Goal: Information Seeking & Learning: Learn about a topic

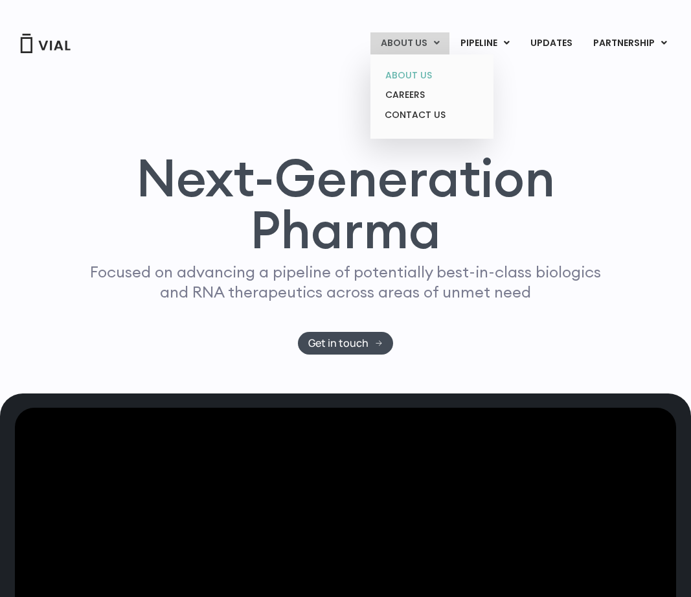
click at [390, 72] on link "ABOUT US" at bounding box center [431, 75] width 113 height 20
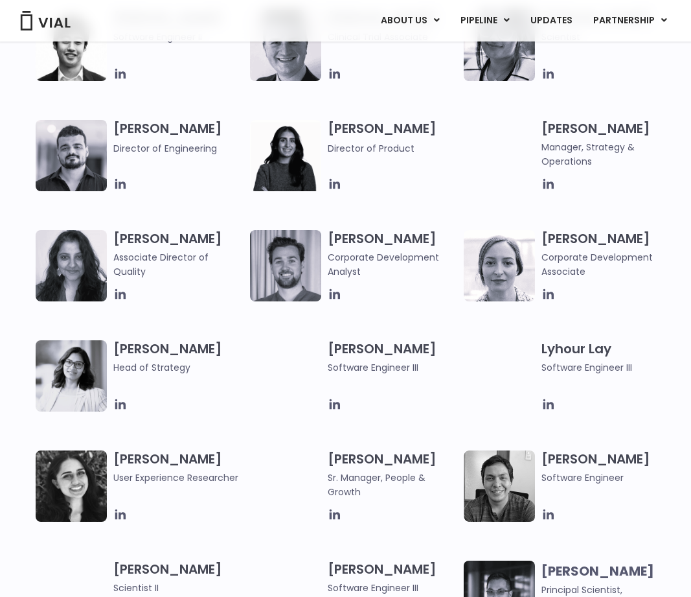
scroll to position [1674, 0]
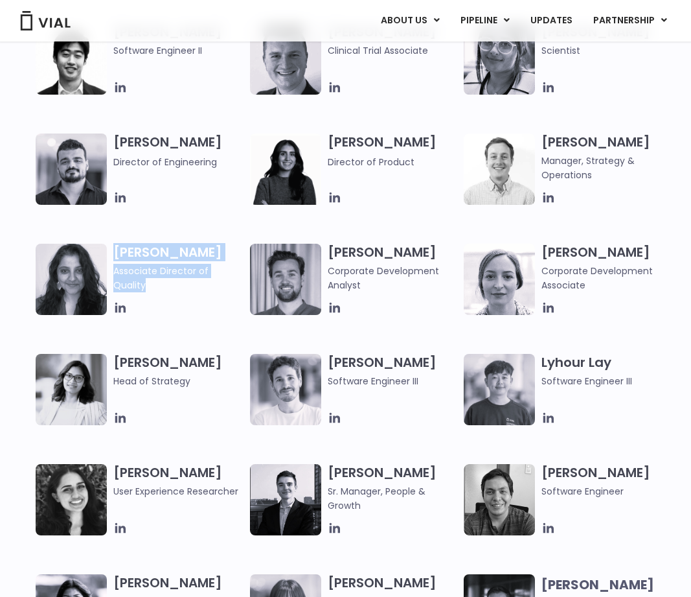
drag, startPoint x: 109, startPoint y: 244, endPoint x: 245, endPoint y: 273, distance: 138.5
click at [246, 273] on div "[PERSON_NAME] Associate Director of Quality" at bounding box center [143, 279] width 214 height 71
click at [242, 272] on span "Associate Director of Quality" at bounding box center [178, 278] width 130 height 28
drag, startPoint x: 240, startPoint y: 269, endPoint x: 112, endPoint y: 270, distance: 128.3
click at [112, 270] on div "[PERSON_NAME] Associate Director of Quality" at bounding box center [143, 279] width 214 height 71
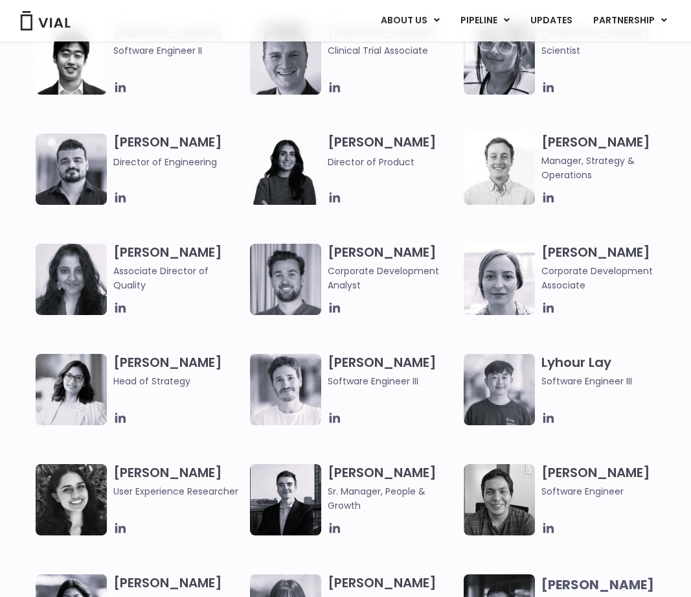
click at [112, 270] on div "Bhavika Joshi Associate Director of Quality" at bounding box center [143, 279] width 214 height 71
drag, startPoint x: 111, startPoint y: 270, endPoint x: 238, endPoint y: 271, distance: 126.3
click at [238, 271] on div "Bhavika Joshi Associate Director of Quality" at bounding box center [143, 279] width 214 height 71
click at [238, 271] on span "Associate Director of Quality" at bounding box center [178, 278] width 130 height 28
drag, startPoint x: 241, startPoint y: 272, endPoint x: 109, endPoint y: 268, distance: 131.5
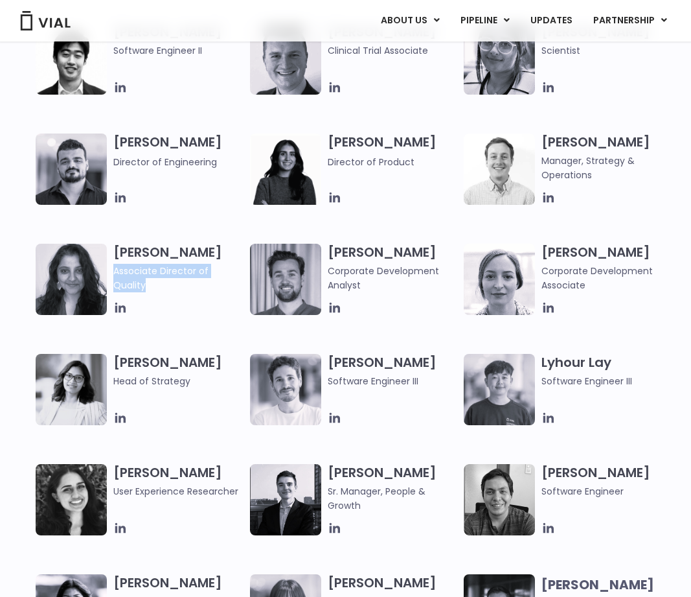
click at [110, 268] on div "Bhavika Joshi Associate Director of Quality" at bounding box center [143, 279] width 214 height 71
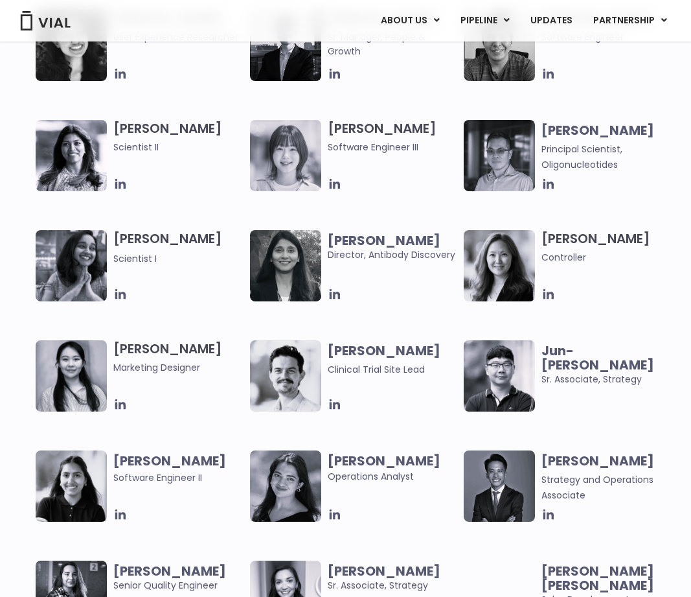
scroll to position [2146, 0]
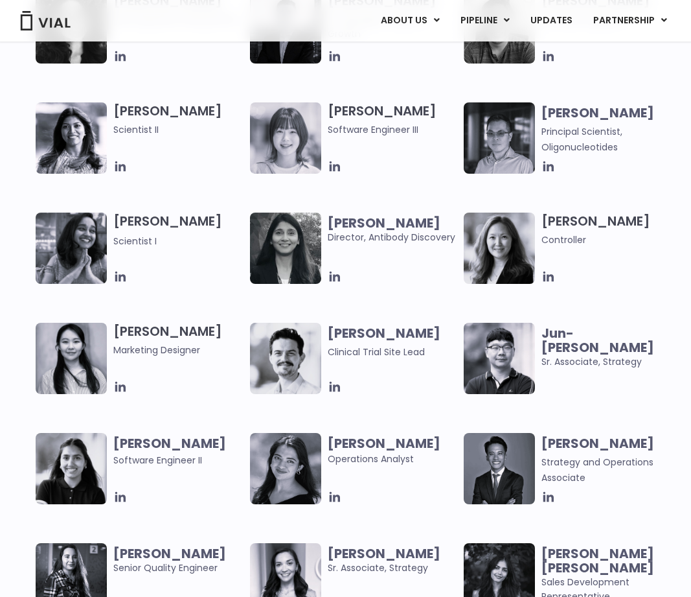
click at [198, 173] on div at bounding box center [178, 166] width 130 height 14
drag, startPoint x: 112, startPoint y: 214, endPoint x: 209, endPoint y: 227, distance: 97.9
click at [209, 227] on div "Sneha Sridhara Scientist I" at bounding box center [143, 247] width 214 height 71
click at [188, 249] on div "Sneha Sridhara Scientist I" at bounding box center [181, 247] width 137 height 71
drag, startPoint x: 170, startPoint y: 241, endPoint x: 102, endPoint y: 239, distance: 67.4
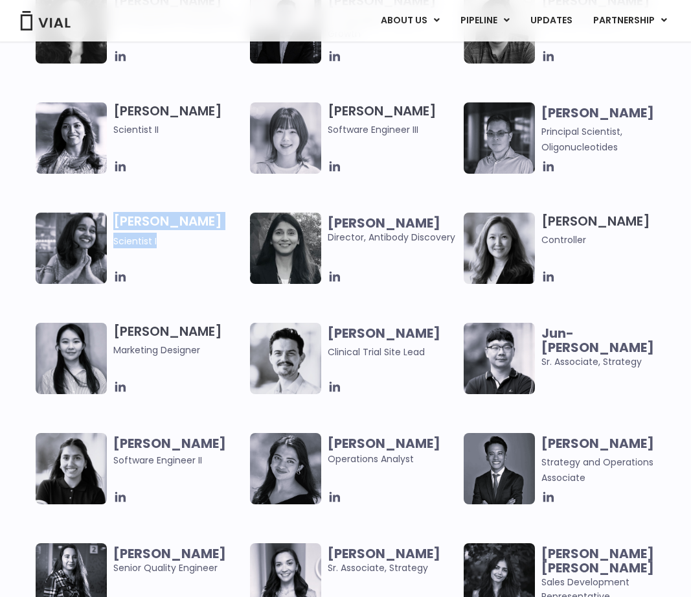
click at [102, 239] on div "Sneha Sridhara Scientist I" at bounding box center [143, 247] width 214 height 71
click at [115, 238] on span "Scientist I" at bounding box center [134, 240] width 43 height 13
drag, startPoint x: 111, startPoint y: 240, endPoint x: 167, endPoint y: 239, distance: 56.4
click at [167, 239] on div "Sneha Sridhara Scientist I" at bounding box center [143, 247] width 214 height 71
click at [167, 239] on span "Scientist I" at bounding box center [178, 241] width 130 height 16
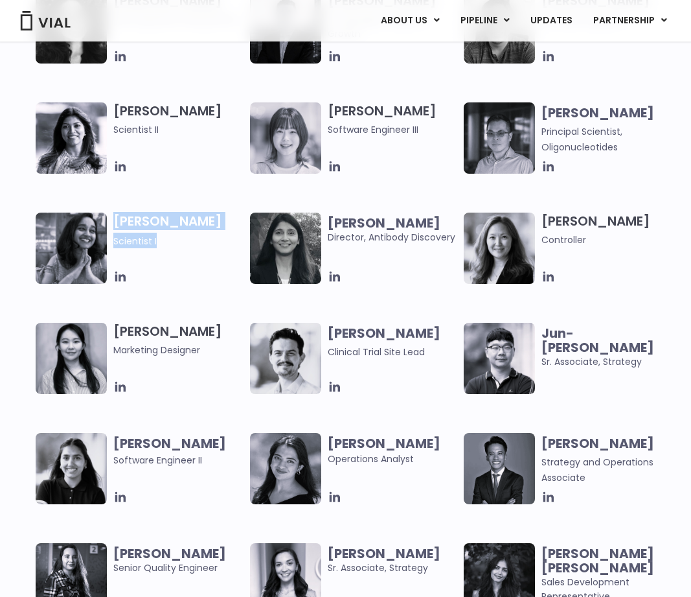
drag, startPoint x: 166, startPoint y: 240, endPoint x: 112, endPoint y: 215, distance: 59.1
click at [112, 215] on div "Sneha Sridhara Scientist I" at bounding box center [143, 247] width 214 height 71
click at [176, 225] on h3 "Sneha Sridhara Scientist I" at bounding box center [178, 230] width 130 height 36
drag, startPoint x: 171, startPoint y: 240, endPoint x: 98, endPoint y: 222, distance: 74.8
click at [98, 222] on div "Sneha Sridhara Scientist I" at bounding box center [143, 247] width 214 height 71
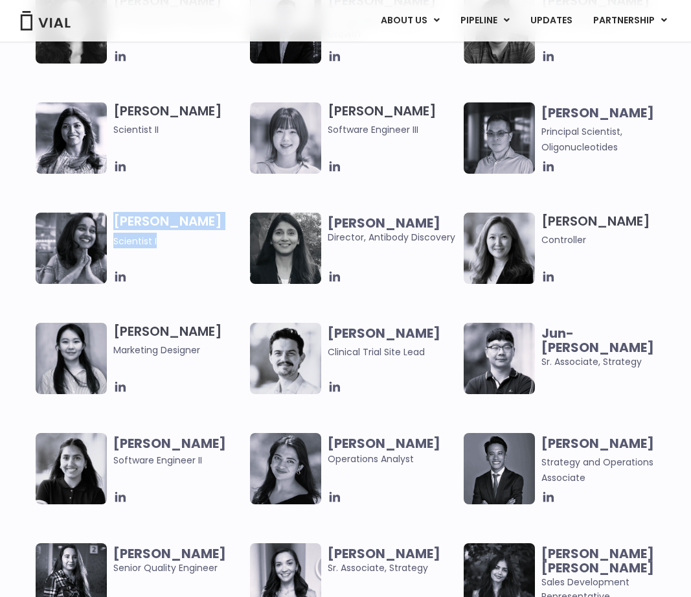
drag, startPoint x: 104, startPoint y: 222, endPoint x: 110, endPoint y: 215, distance: 8.7
click at [104, 221] on img at bounding box center [71, 247] width 71 height 71
drag, startPoint x: 115, startPoint y: 220, endPoint x: 124, endPoint y: 223, distance: 9.3
click at [122, 223] on div "Sneha Sridhara Scientist I" at bounding box center [143, 247] width 214 height 71
click at [129, 225] on h3 "Sneha Sridhara Scientist I" at bounding box center [178, 230] width 130 height 36
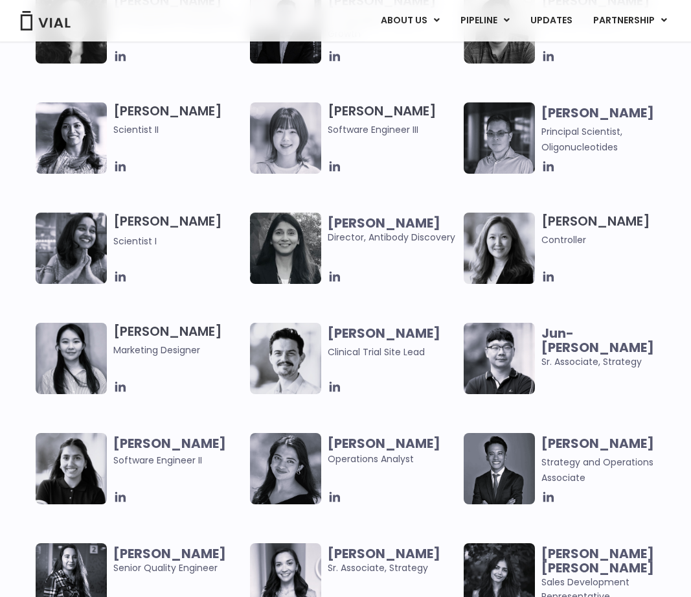
click at [111, 239] on div "Sneha Sridhara Scientist I" at bounding box center [143, 247] width 214 height 71
click at [113, 238] on span "Scientist I" at bounding box center [134, 240] width 43 height 13
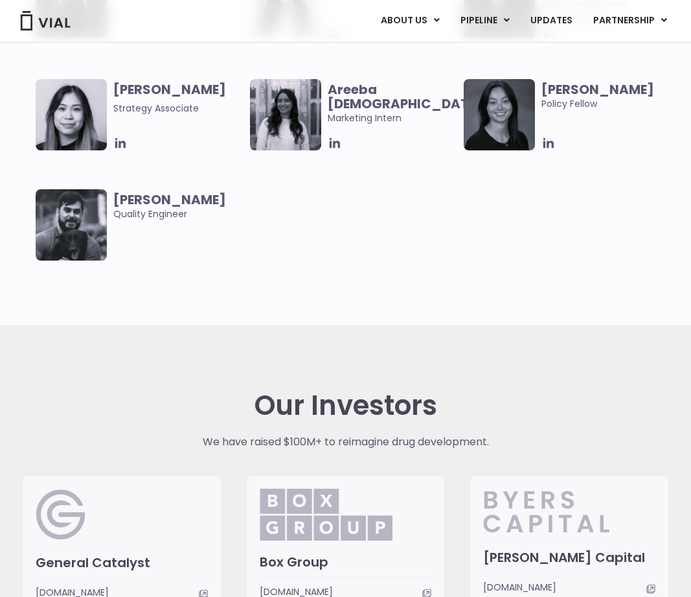
scroll to position [2650, 0]
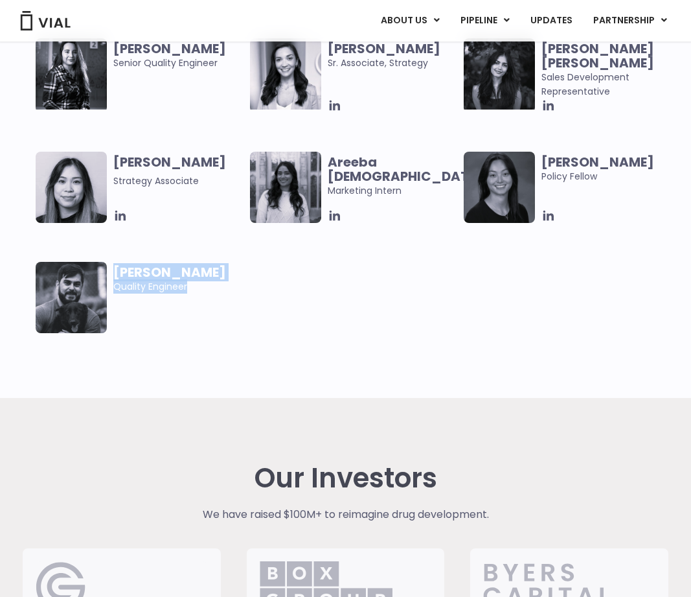
drag, startPoint x: 113, startPoint y: 265, endPoint x: 187, endPoint y: 294, distance: 78.8
click at [187, 294] on div "Pedro Costa Quality Engineer" at bounding box center [181, 297] width 137 height 71
drag, startPoint x: 181, startPoint y: 282, endPoint x: 88, endPoint y: 241, distance: 102.1
click at [87, 239] on div "Vanessa Nguyen Strategy Associate Areeba Islam Marketing Intern Claudia Yu Poli…" at bounding box center [357, 262] width 643 height 220
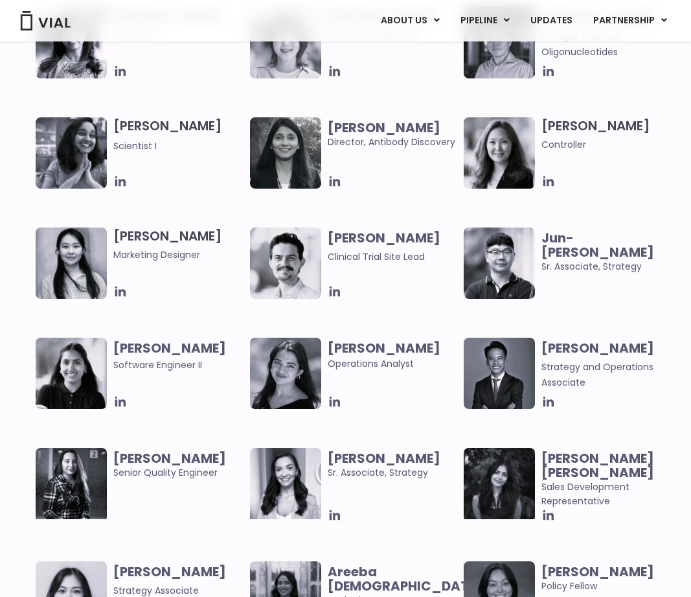
scroll to position [2206, 0]
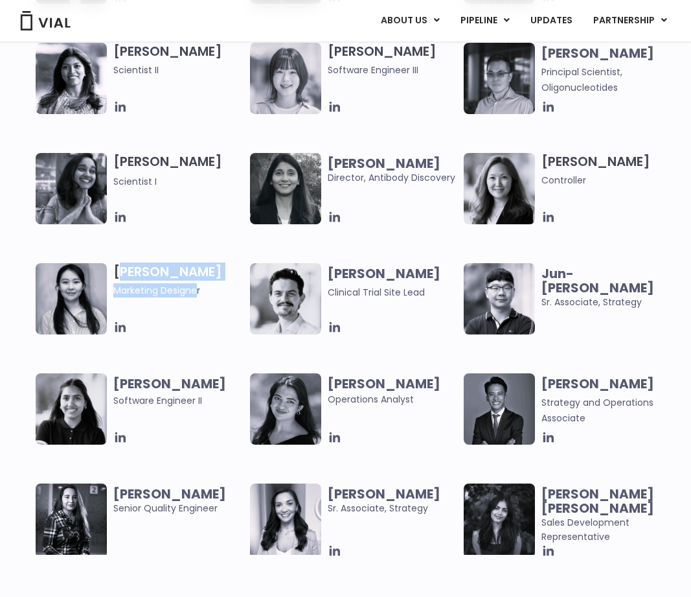
drag, startPoint x: 129, startPoint y: 267, endPoint x: 198, endPoint y: 293, distance: 73.4
click at [197, 293] on h3 "Yousun Kim Marketing Designer" at bounding box center [178, 280] width 130 height 34
click at [199, 293] on span "Marketing Designer" at bounding box center [178, 290] width 130 height 14
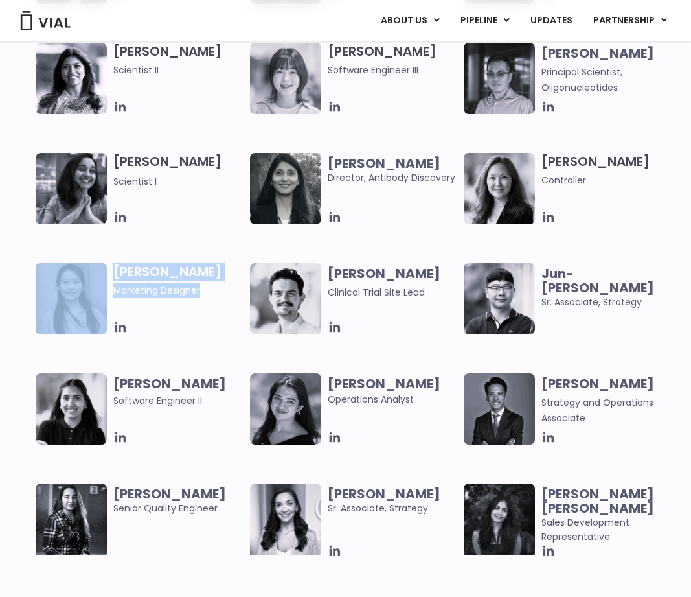
drag, startPoint x: 205, startPoint y: 294, endPoint x: 84, endPoint y: 259, distance: 126.1
click at [84, 259] on div "Mehtab Bhinder User Experience Researcher Owen Allen Sr. Manager, People & Grow…" at bounding box center [357, 265] width 643 height 664
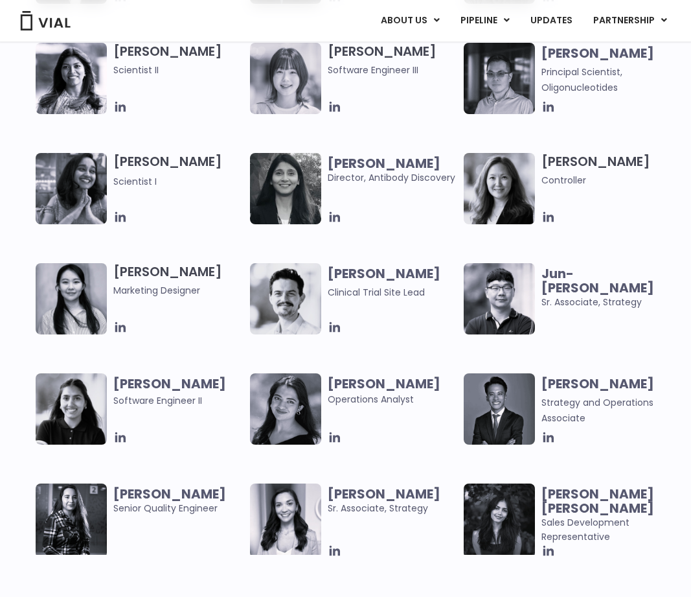
click at [118, 263] on h3 "Yousun Kim Marketing Designer" at bounding box center [178, 280] width 130 height 34
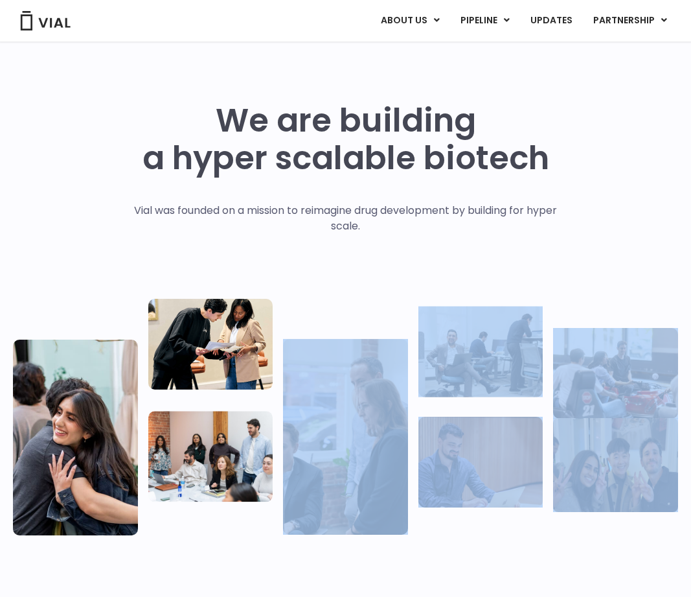
scroll to position [449, 0]
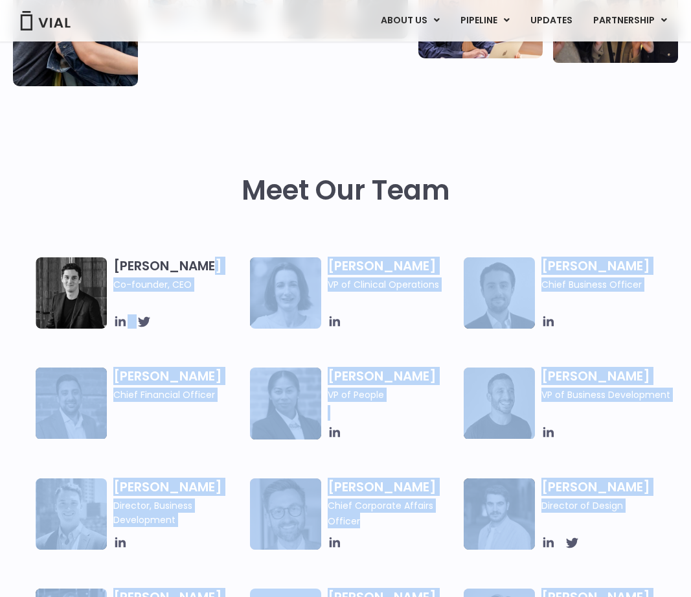
drag, startPoint x: 181, startPoint y: 307, endPoint x: 185, endPoint y: 244, distance: 62.9
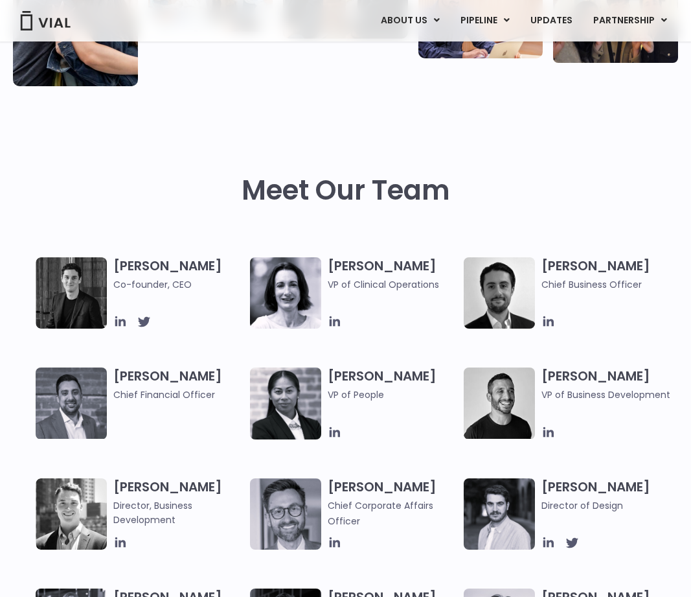
click at [174, 234] on div "Meet Our Team" at bounding box center [345, 216] width 665 height 83
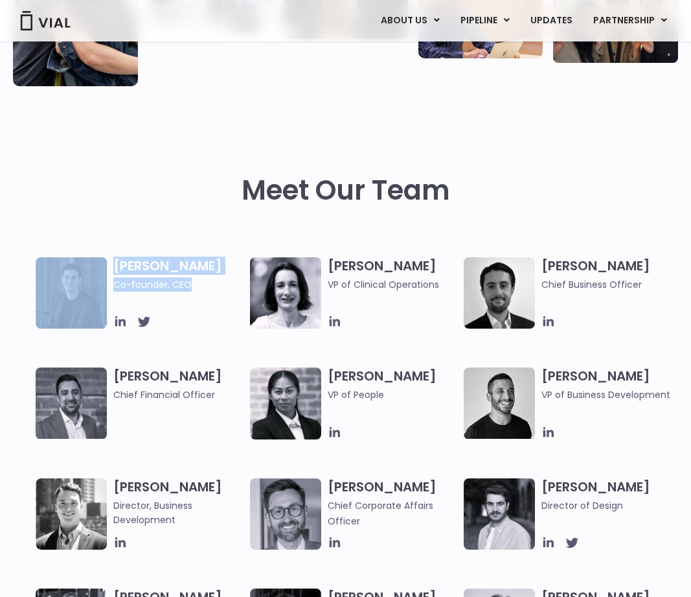
drag, startPoint x: 122, startPoint y: 242, endPoint x: 216, endPoint y: 286, distance: 103.5
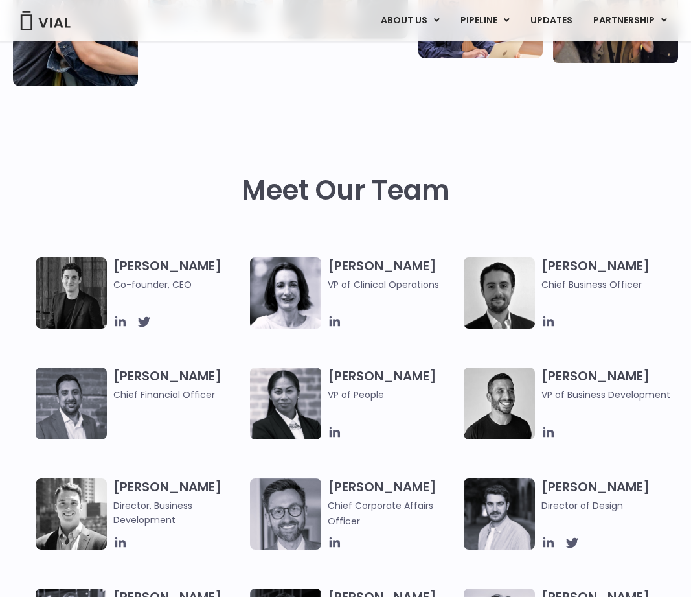
click at [218, 282] on span "Co-founder, CEO" at bounding box center [178, 284] width 130 height 14
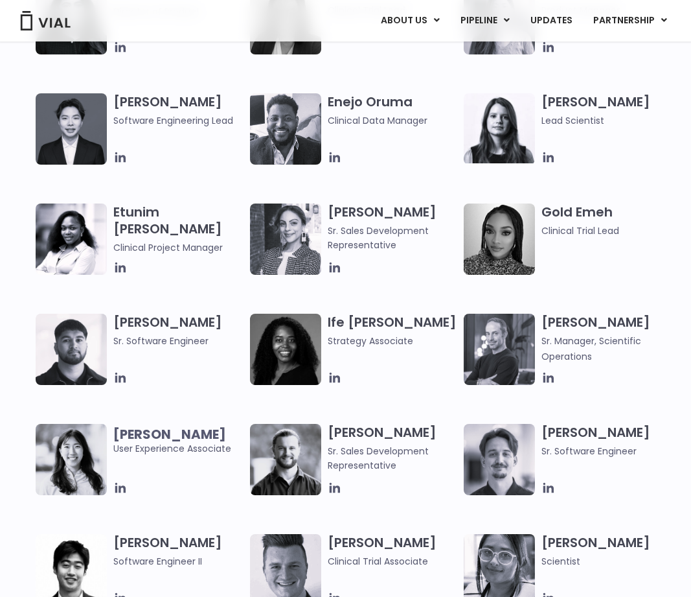
scroll to position [1619, 0]
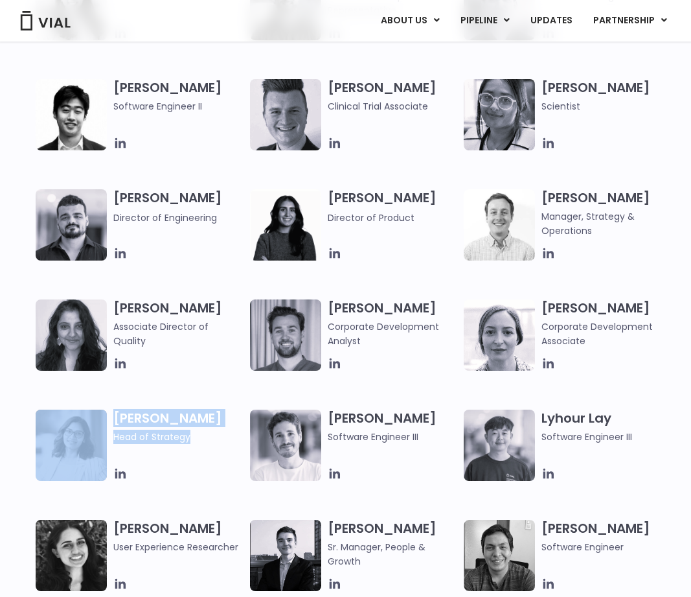
drag, startPoint x: 113, startPoint y: 411, endPoint x: 249, endPoint y: 451, distance: 142.4
click at [248, 452] on div "Christopher Tam Software Engineering Lead Enejo Oruma Clinical Data Manager Eli…" at bounding box center [357, 79] width 643 height 881
click at [227, 440] on span "Head of Strategy" at bounding box center [178, 436] width 130 height 14
drag, startPoint x: 214, startPoint y: 437, endPoint x: 109, endPoint y: 407, distance: 109.5
click at [109, 407] on div "Christopher Tam Software Engineering Lead Enejo Oruma Clinical Data Manager Eli…" at bounding box center [357, 79] width 643 height 881
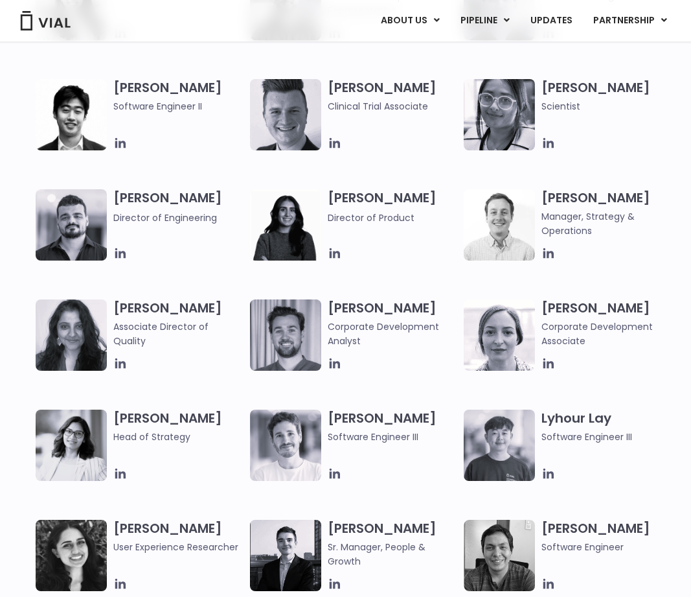
click at [107, 393] on div "Christopher Tam Software Engineering Lead Enejo Oruma Clinical Data Manager Eli…" at bounding box center [357, 79] width 643 height 881
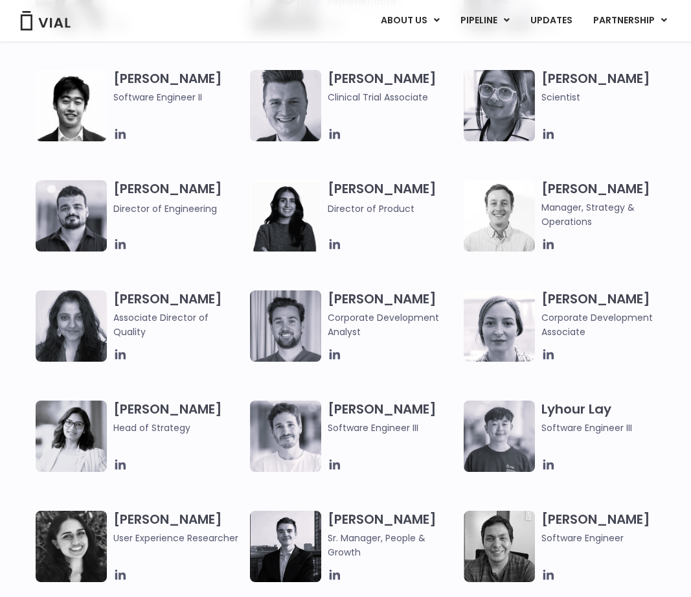
scroll to position [1641, 0]
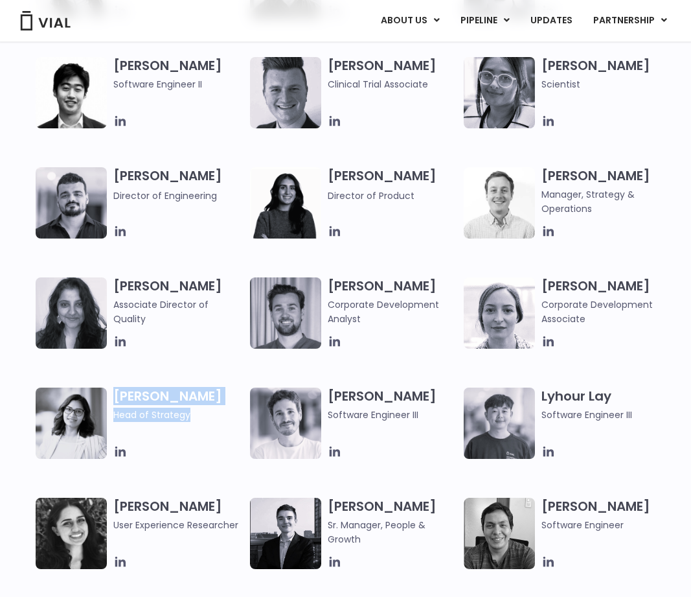
drag, startPoint x: 162, startPoint y: 399, endPoint x: 81, endPoint y: 392, distance: 81.3
click at [83, 393] on div "Preeti Sareen Head of Strategy" at bounding box center [143, 422] width 214 height 71
click at [121, 390] on h3 "Preeti Sareen Head of Strategy" at bounding box center [178, 404] width 130 height 34
drag, startPoint x: 117, startPoint y: 390, endPoint x: 207, endPoint y: 414, distance: 93.2
click at [207, 415] on h3 "Preeti Sareen Head of Strategy" at bounding box center [178, 404] width 130 height 34
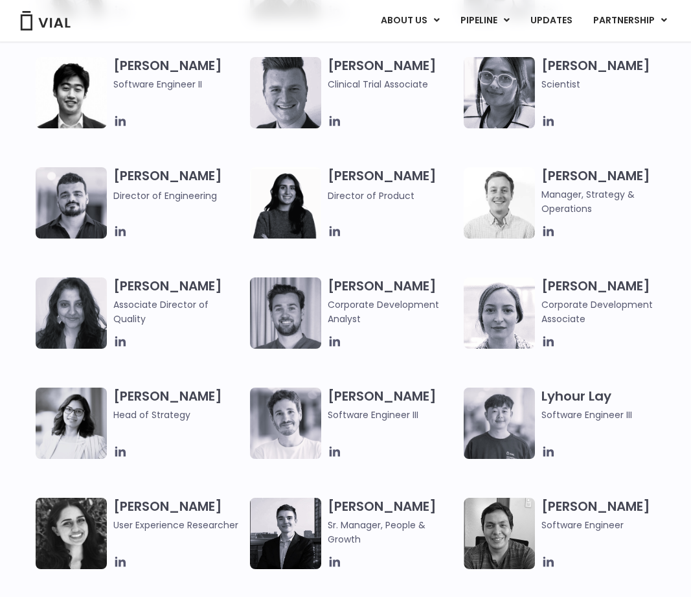
click at [211, 416] on span "Head of Strategy" at bounding box center [178, 414] width 130 height 14
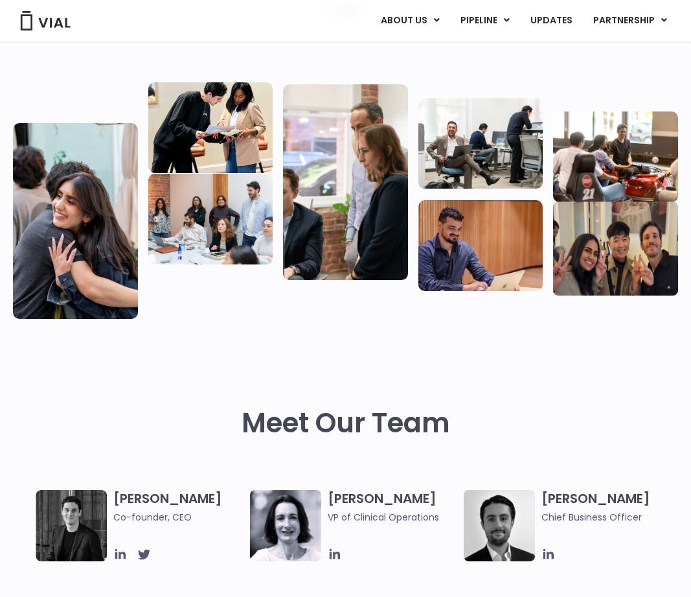
scroll to position [0, 0]
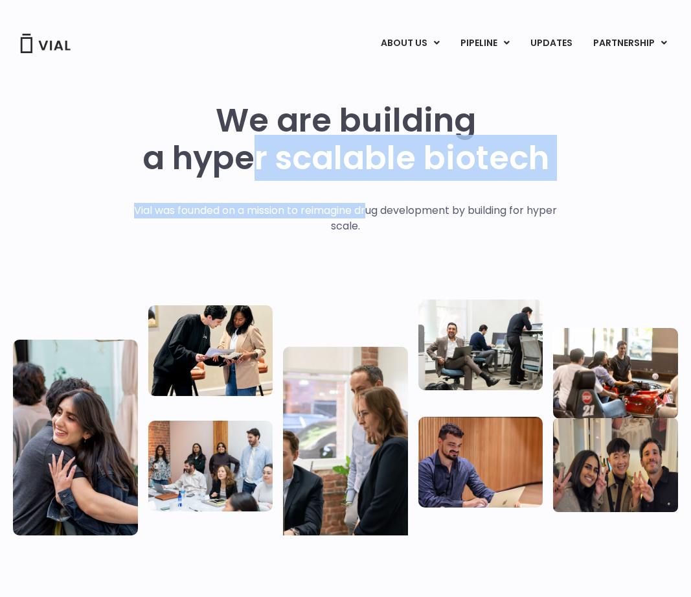
drag, startPoint x: 259, startPoint y: 166, endPoint x: 369, endPoint y: 211, distance: 118.8
click at [369, 211] on div "We are building a hyper scalable biotech Vial was founded on a mission to reima…" at bounding box center [345, 318] width 665 height 433
click at [369, 211] on p "Vial was founded on a mission to reimagine drug development by building for hyp…" at bounding box center [345, 218] width 450 height 31
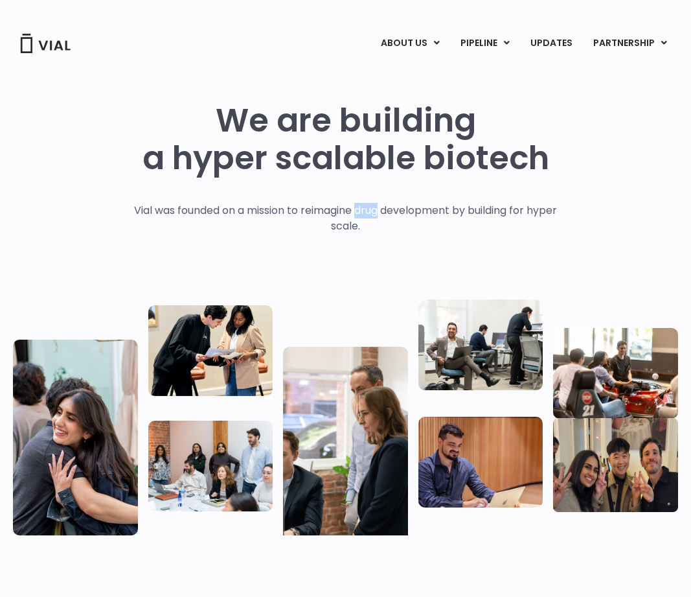
click at [369, 211] on p "Vial was founded on a mission to reimagine drug development by building for hyp…" at bounding box center [345, 218] width 450 height 31
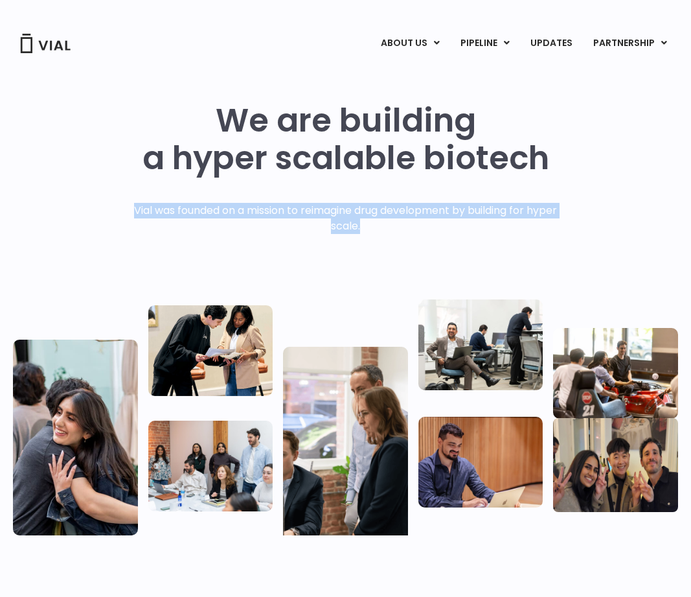
click at [369, 211] on p "Vial was founded on a mission to reimagine drug development by building for hyp…" at bounding box center [345, 218] width 450 height 31
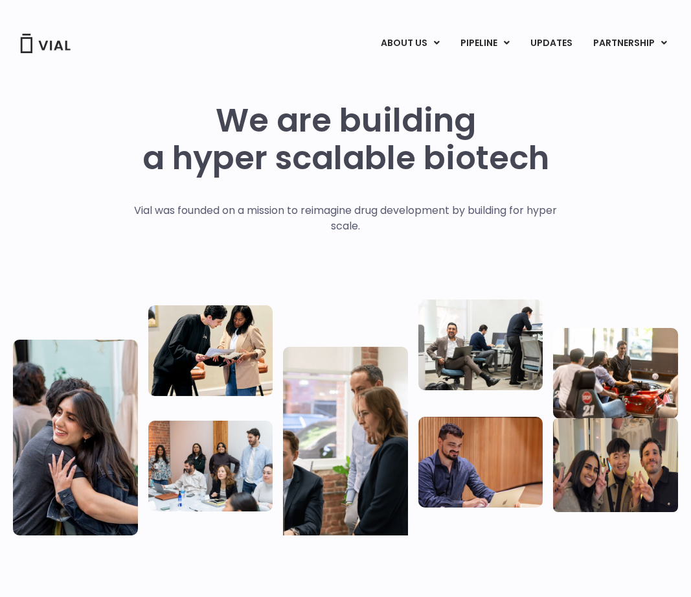
click at [316, 196] on div "We are building a hyper scalable biotech" at bounding box center [345, 152] width 407 height 101
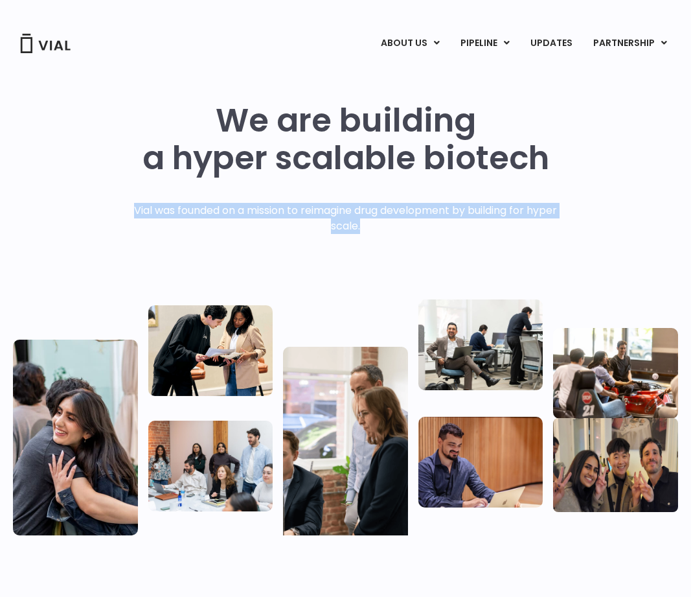
drag, startPoint x: 93, startPoint y: 207, endPoint x: 372, endPoint y: 244, distance: 281.6
click at [370, 244] on div "We are building a hyper scalable biotech Vial was founded on a mission to reima…" at bounding box center [345, 318] width 665 height 433
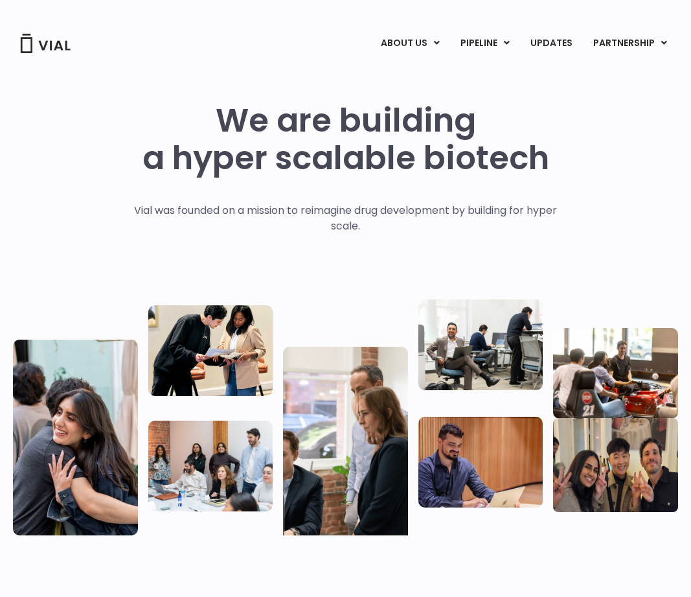
click at [370, 251] on div "Vial was founded on a mission to reimagine drug development by building for hyp…" at bounding box center [345, 244] width 450 height 83
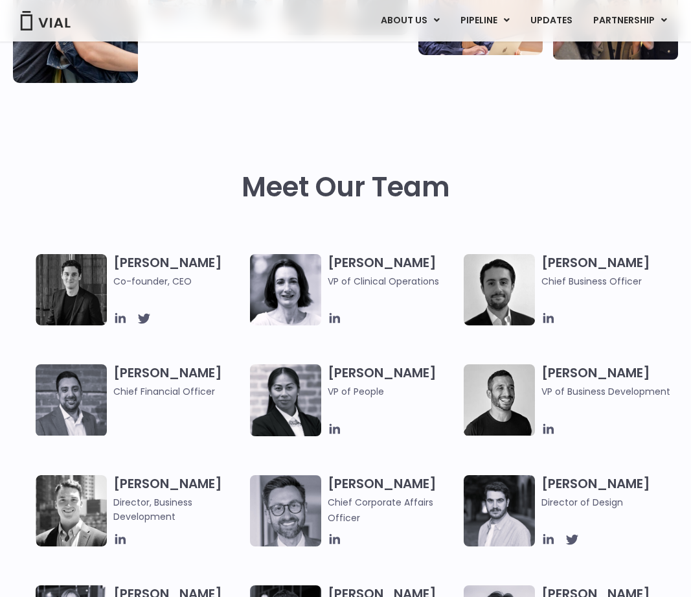
scroll to position [727, 0]
